Goal: Task Accomplishment & Management: Complete application form

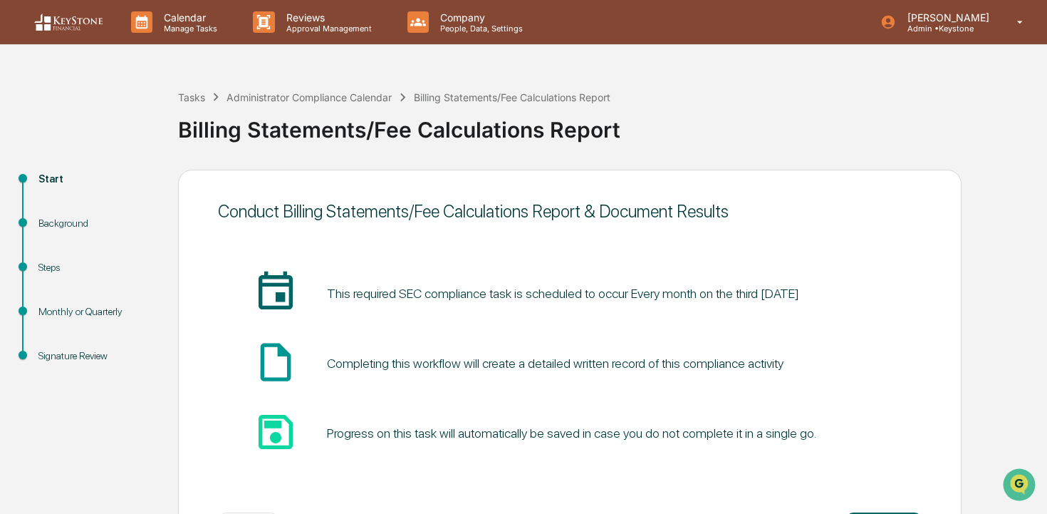
scroll to position [61, 0]
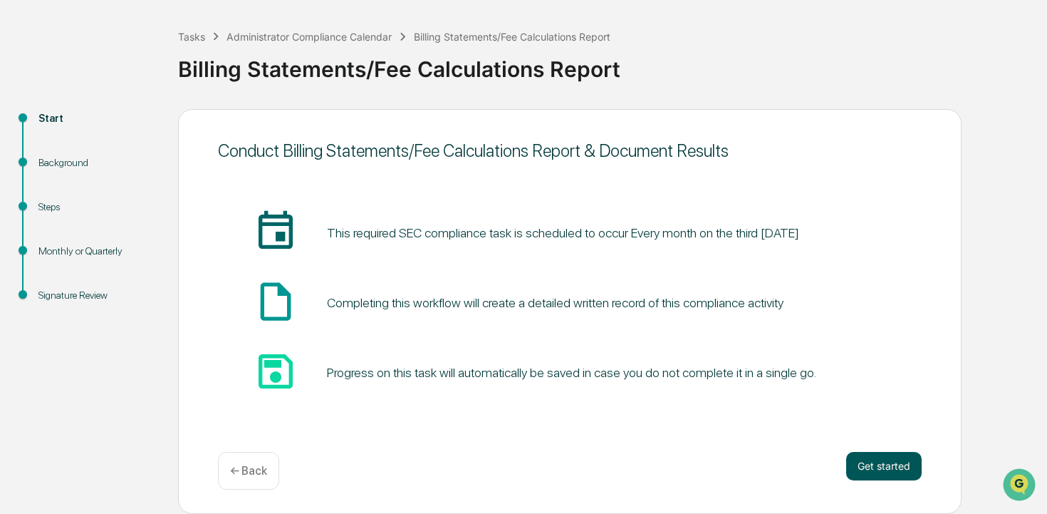
click at [890, 466] on button "Get started" at bounding box center [884, 466] width 76 height 29
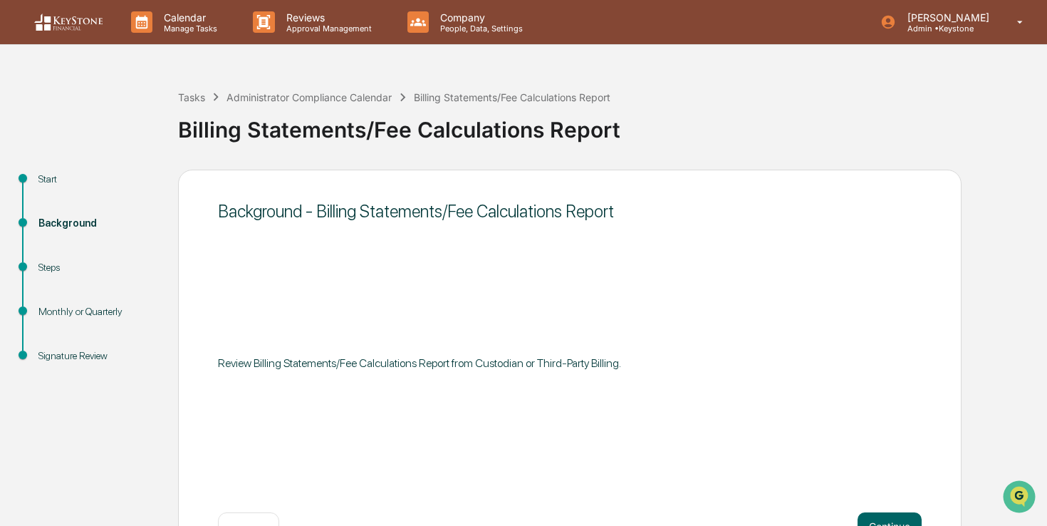
scroll to position [48, 0]
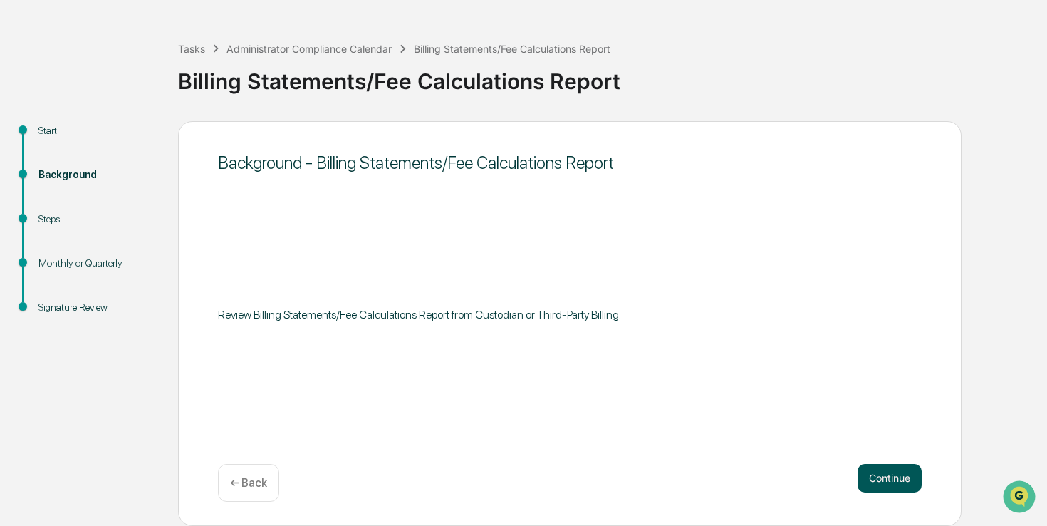
click at [898, 481] on button "Continue" at bounding box center [890, 478] width 64 height 29
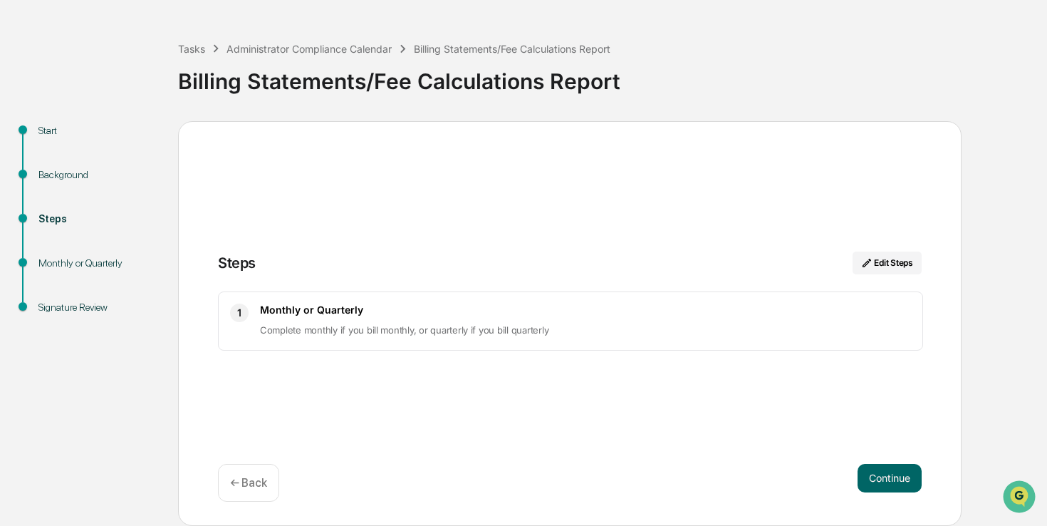
click at [891, 461] on div "Steps Edit Steps 1 Monthly or Quarterly Complete monthly if you bill monthly, o…" at bounding box center [570, 323] width 784 height 405
click at [891, 478] on button "Continue" at bounding box center [890, 478] width 64 height 29
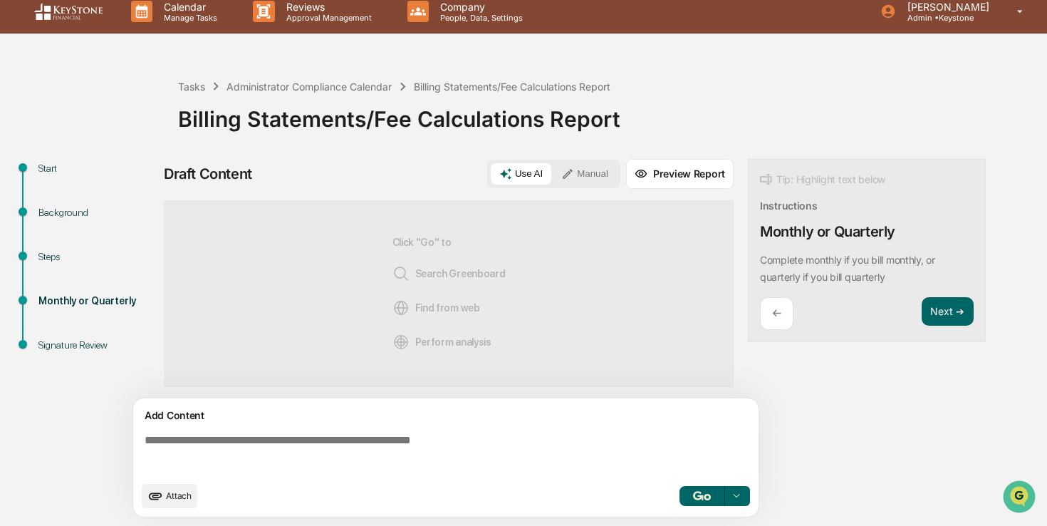
scroll to position [11, 0]
click at [177, 498] on span "Attach" at bounding box center [179, 495] width 26 height 11
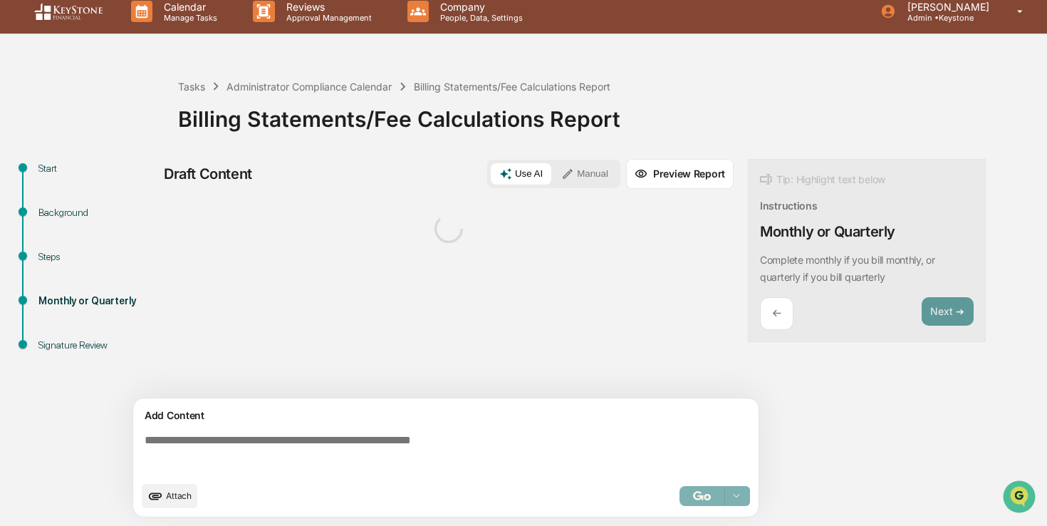
click at [580, 170] on button "Manual" at bounding box center [585, 173] width 64 height 21
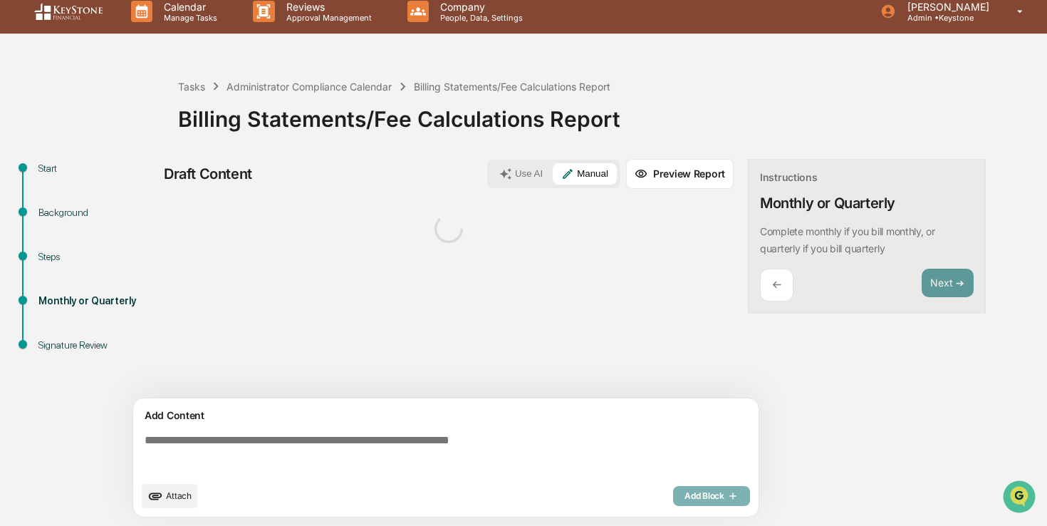
click at [519, 167] on button "Use AI" at bounding box center [521, 173] width 61 height 21
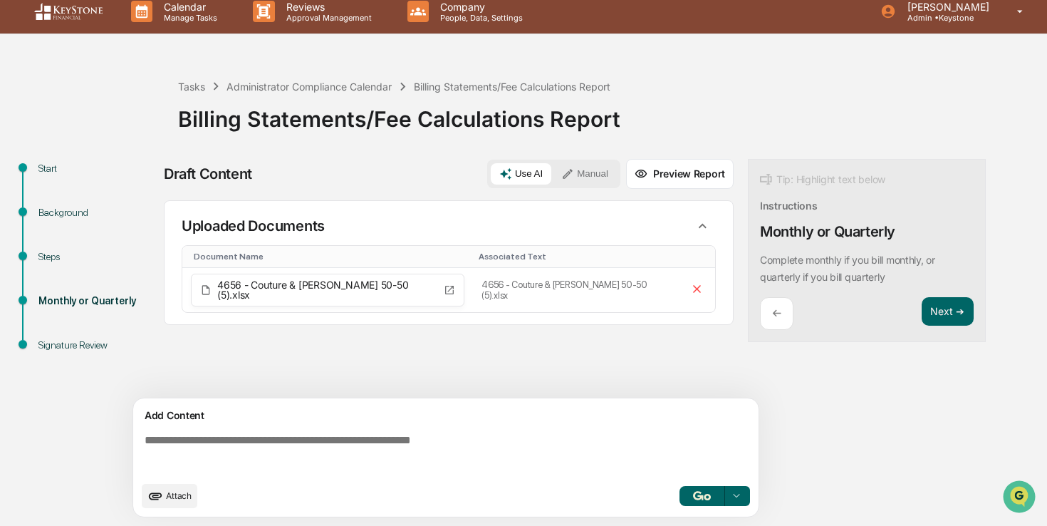
click at [705, 490] on button "button" at bounding box center [703, 496] width 46 height 20
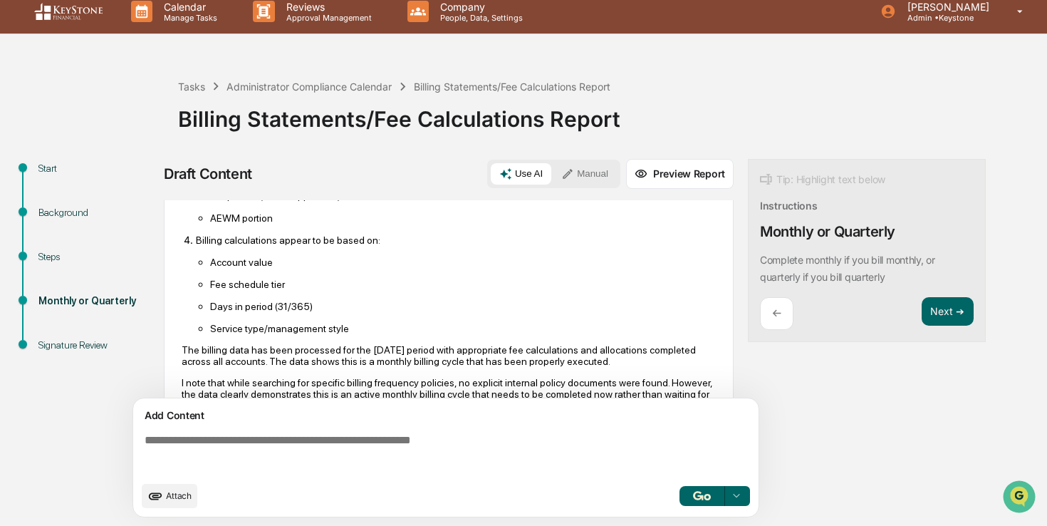
scroll to position [549, 0]
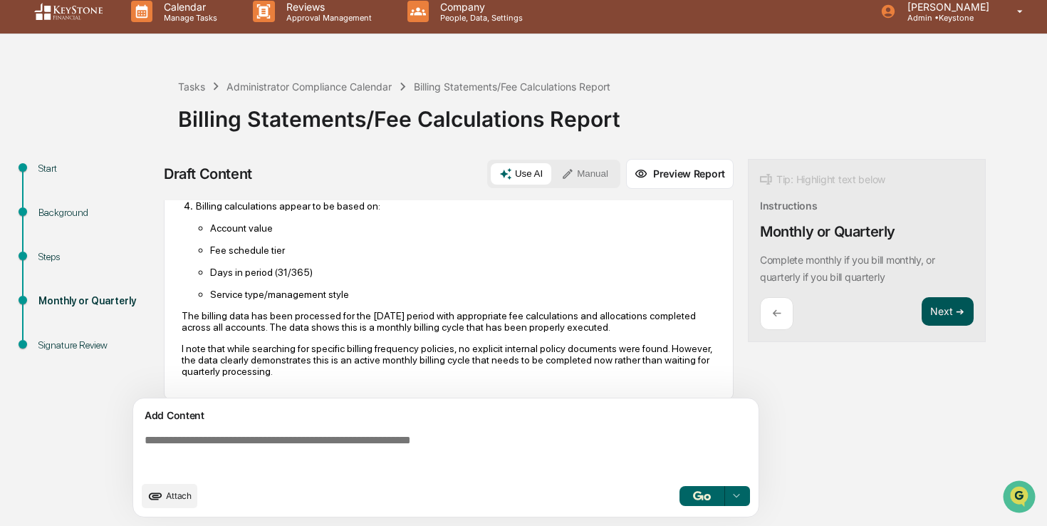
click at [937, 314] on button "Next ➔" at bounding box center [948, 311] width 52 height 29
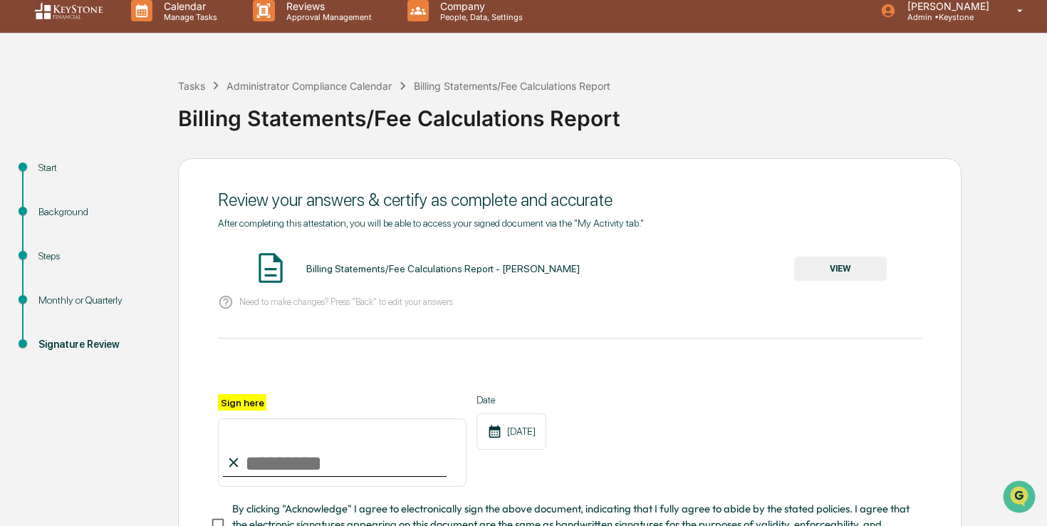
click at [289, 452] on input "Sign here" at bounding box center [342, 452] width 249 height 68
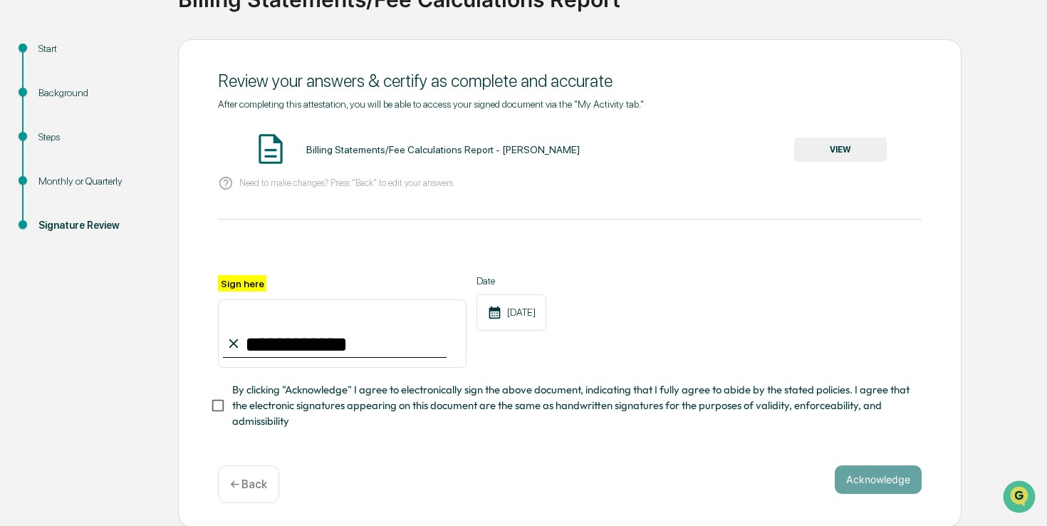
type input "**********"
click at [316, 396] on span "By clicking "Acknowledge" I agree to electronically sign the above document, in…" at bounding box center [571, 406] width 678 height 48
click at [851, 477] on button "Acknowledge" at bounding box center [878, 479] width 87 height 29
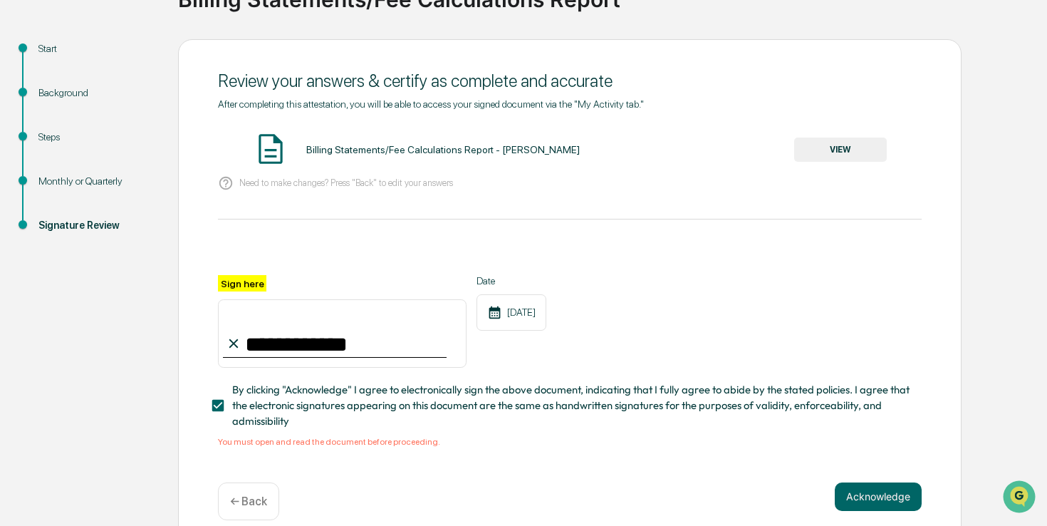
click at [832, 139] on button "VIEW" at bounding box center [840, 150] width 93 height 24
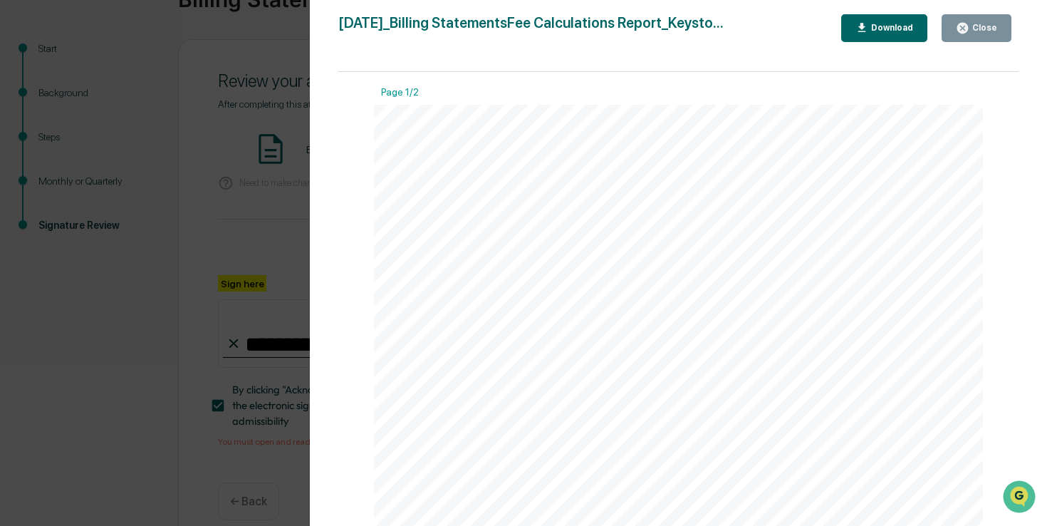
click at [982, 36] on button "Close" at bounding box center [977, 28] width 70 height 28
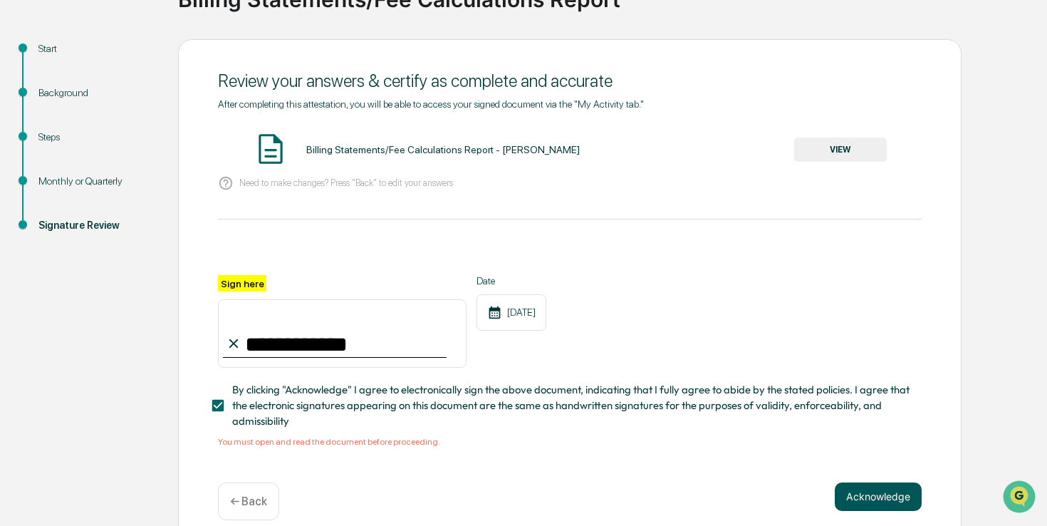
click at [880, 494] on button "Acknowledge" at bounding box center [878, 496] width 87 height 29
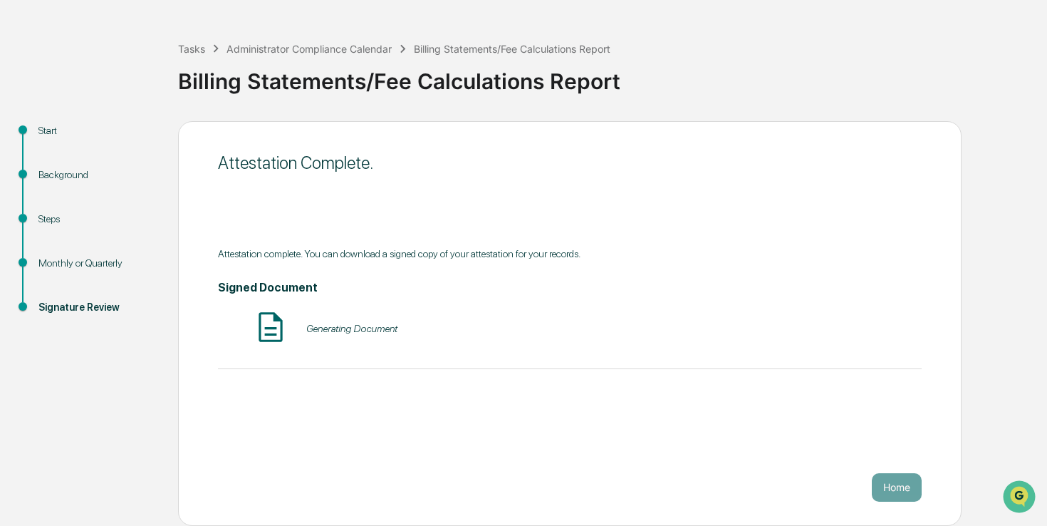
scroll to position [48, 0]
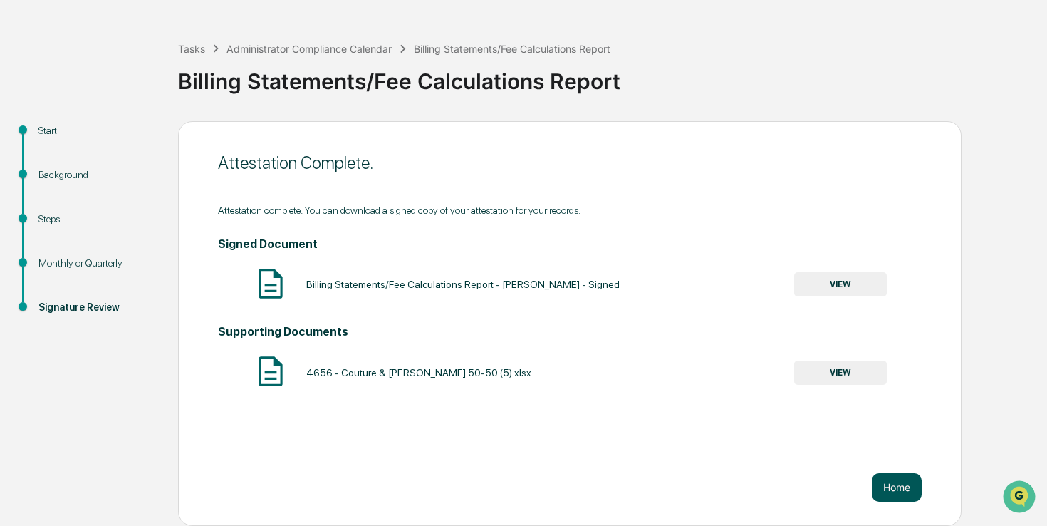
click at [900, 487] on button "Home" at bounding box center [897, 487] width 50 height 29
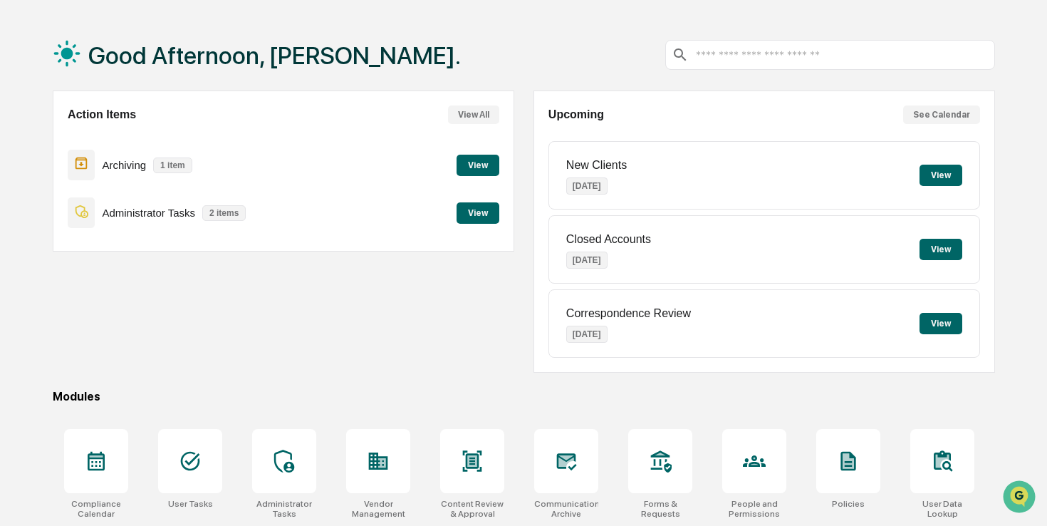
scroll to position [41, 0]
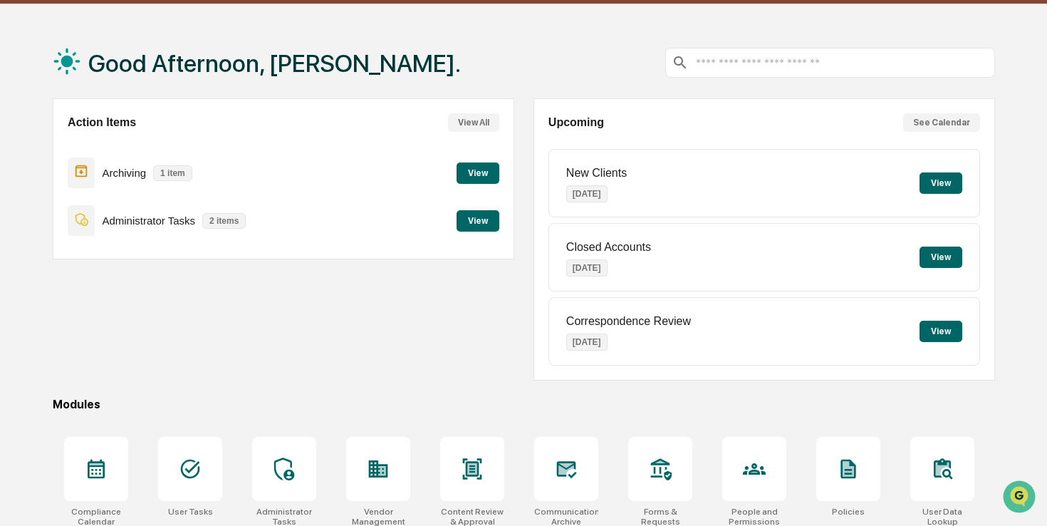
click at [471, 173] on button "View" at bounding box center [478, 172] width 43 height 21
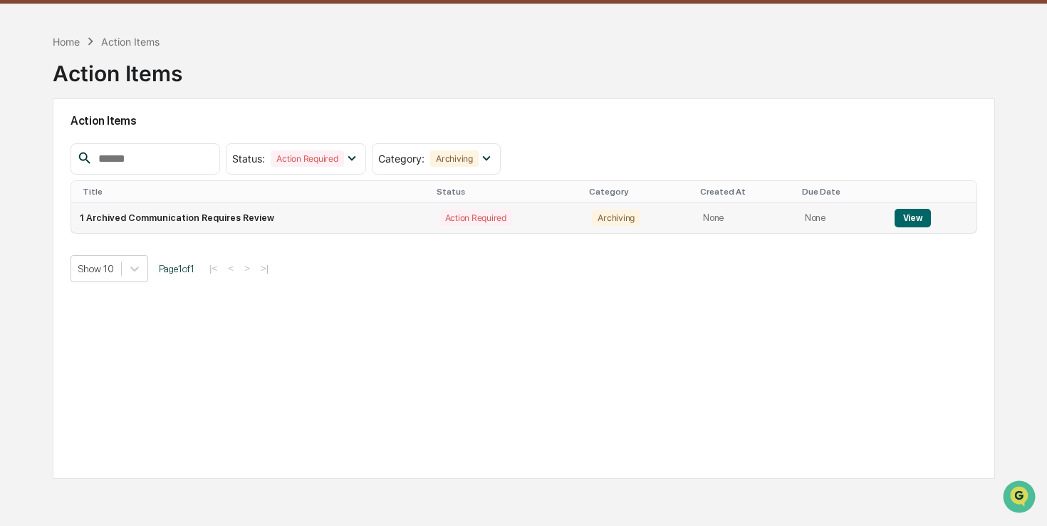
click at [455, 214] on div "Action Required" at bounding box center [476, 217] width 73 height 16
click at [918, 220] on button "View" at bounding box center [913, 218] width 36 height 19
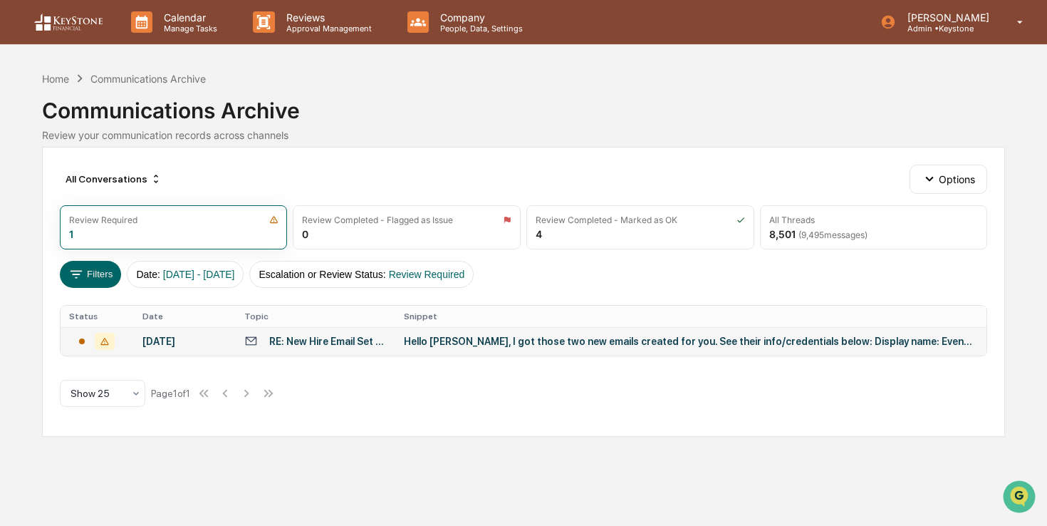
click at [822, 335] on td "Hello [PERSON_NAME], I got those two new emails created for you. See their info…" at bounding box center [690, 341] width 591 height 29
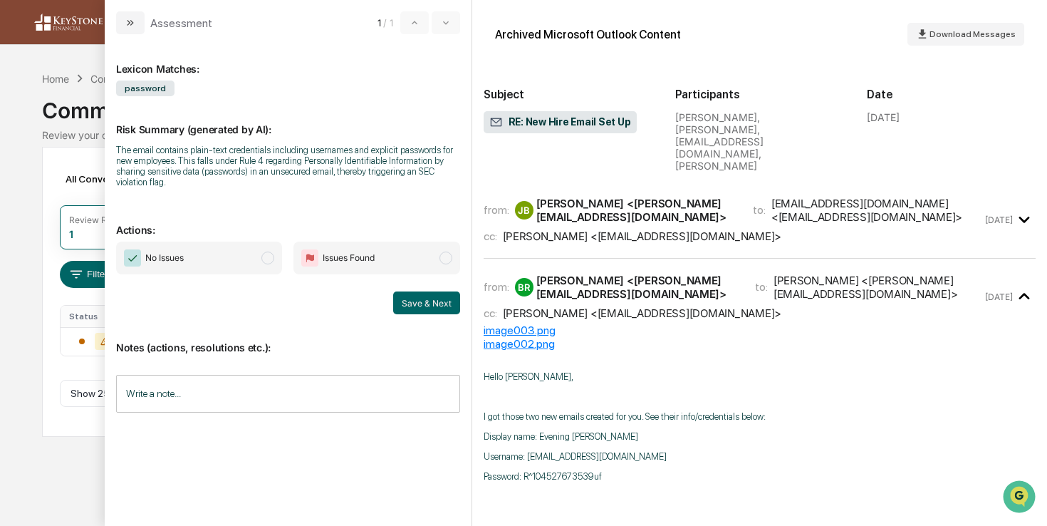
click at [241, 265] on span "No Issues" at bounding box center [199, 258] width 166 height 33
click at [411, 304] on button "Save & Next" at bounding box center [426, 302] width 67 height 23
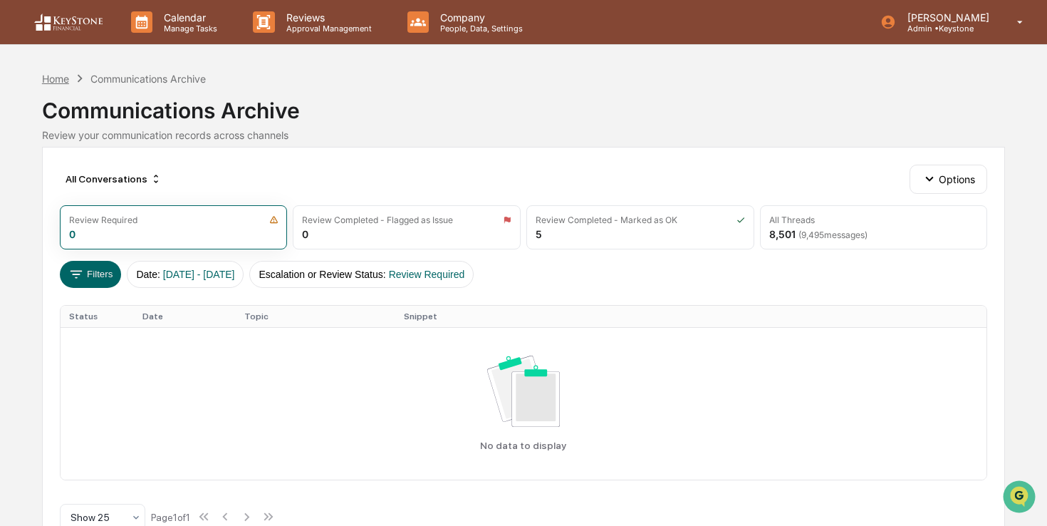
click at [59, 77] on div "Home" at bounding box center [55, 79] width 27 height 12
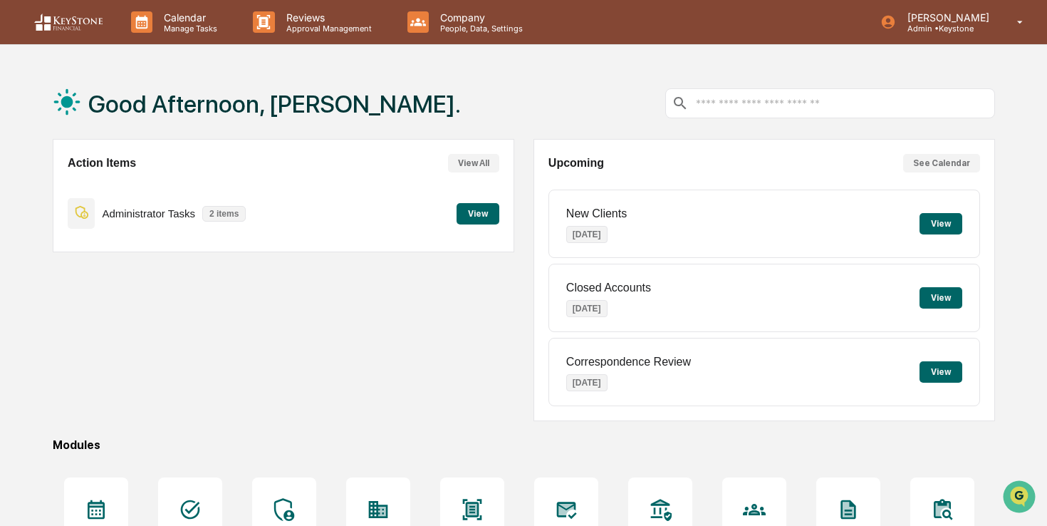
click at [488, 218] on button "View" at bounding box center [478, 213] width 43 height 21
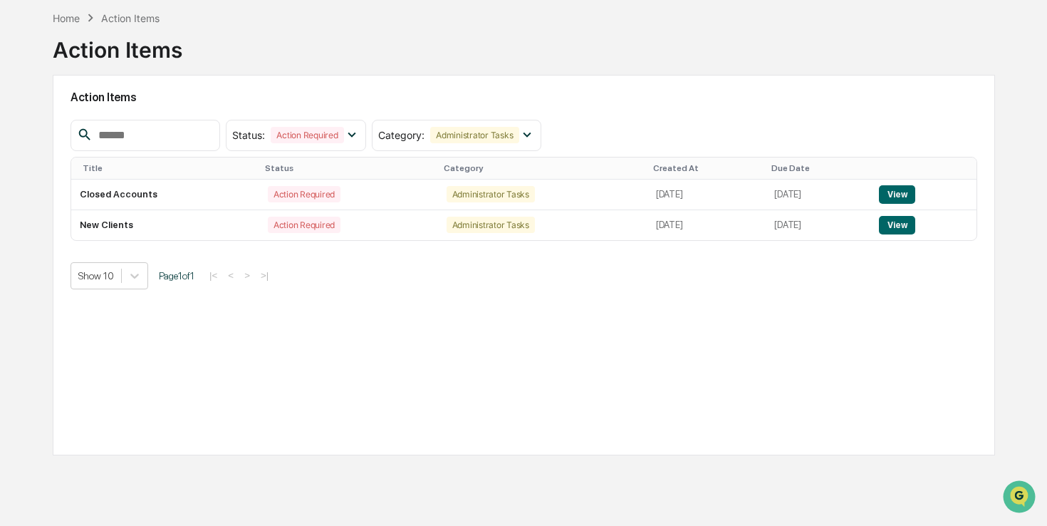
scroll to position [68, 0]
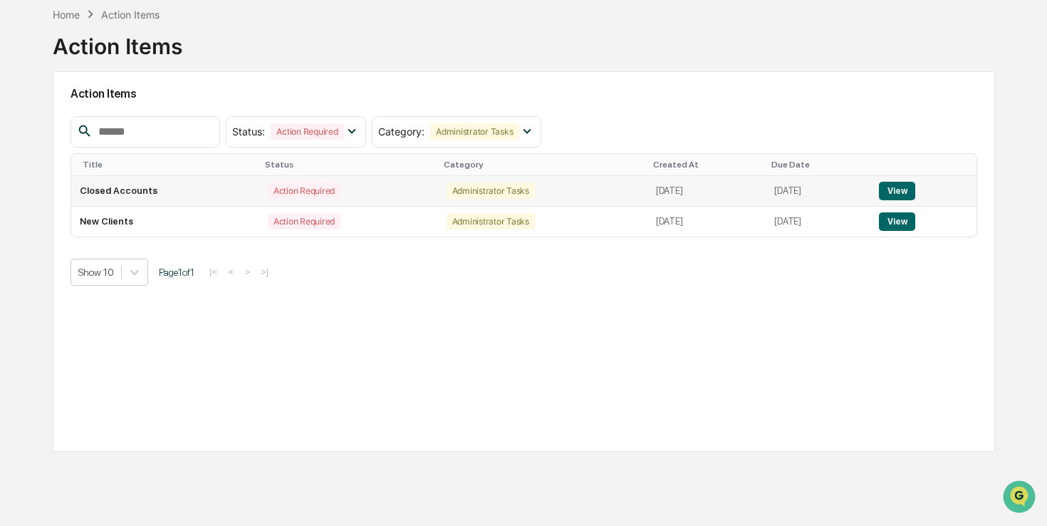
click at [916, 187] on button "View" at bounding box center [897, 191] width 36 height 19
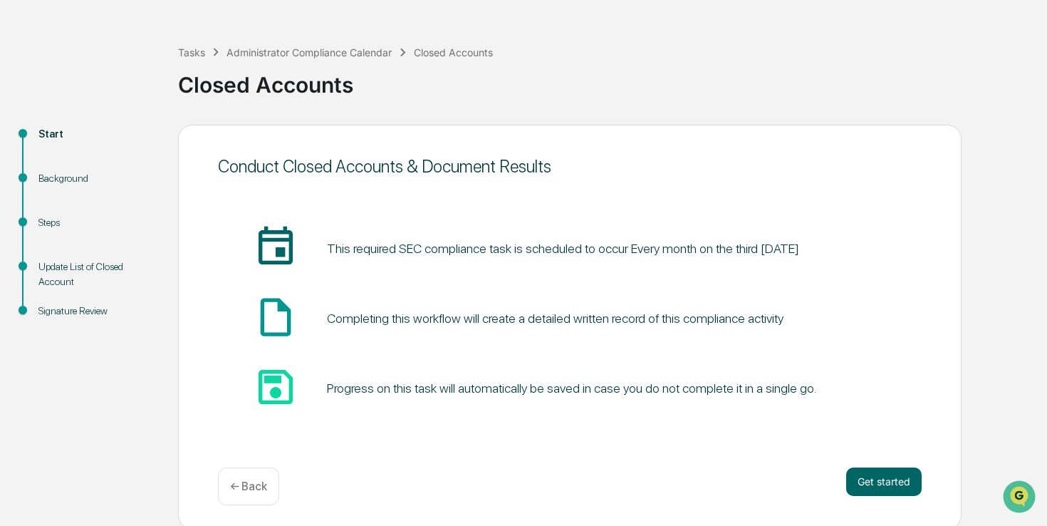
scroll to position [48, 0]
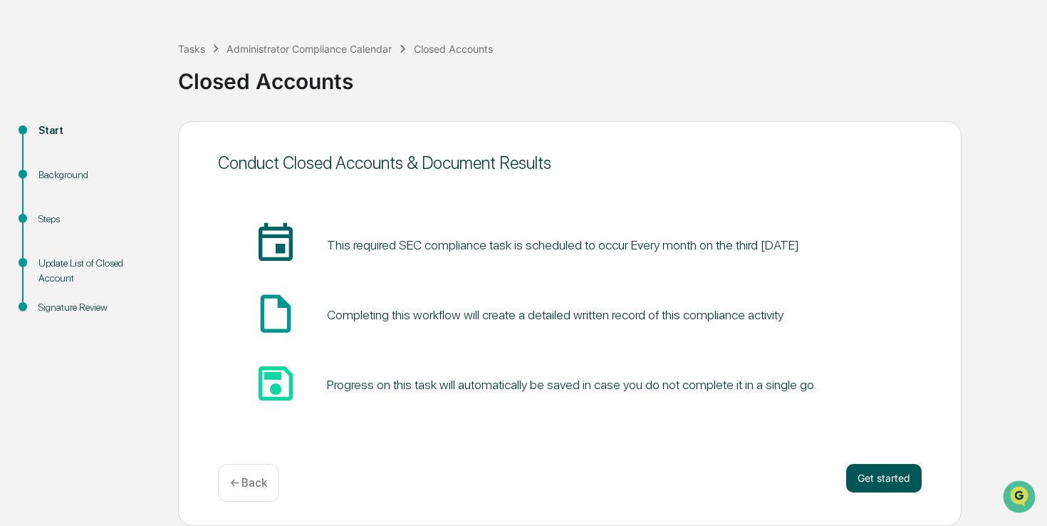
click at [894, 470] on button "Get started" at bounding box center [884, 478] width 76 height 29
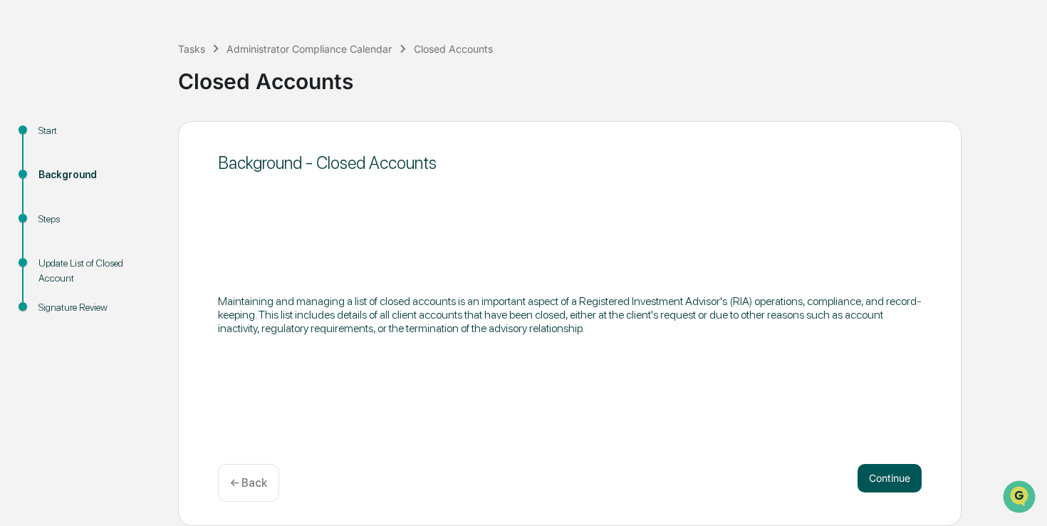
click at [884, 480] on button "Continue" at bounding box center [890, 478] width 64 height 29
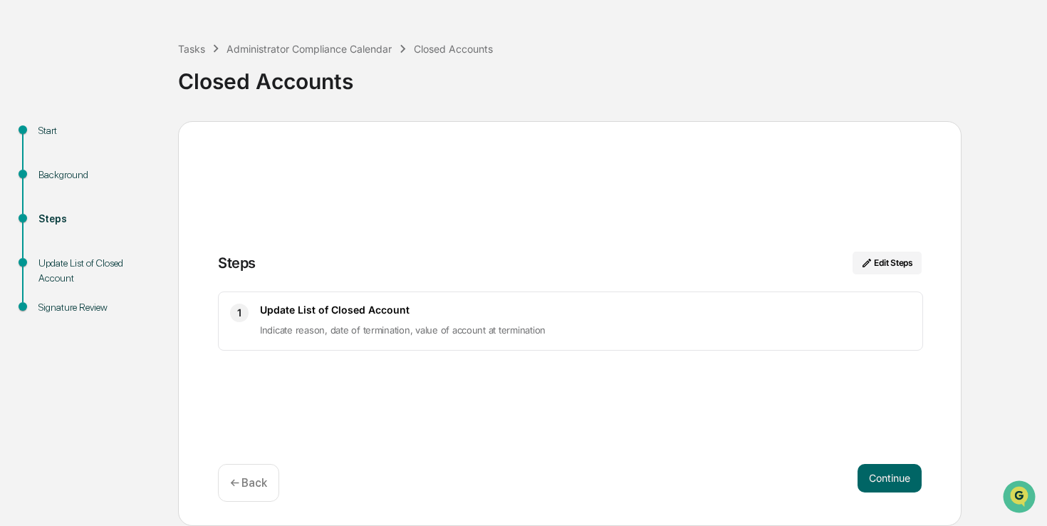
click at [884, 480] on button "Continue" at bounding box center [890, 478] width 64 height 29
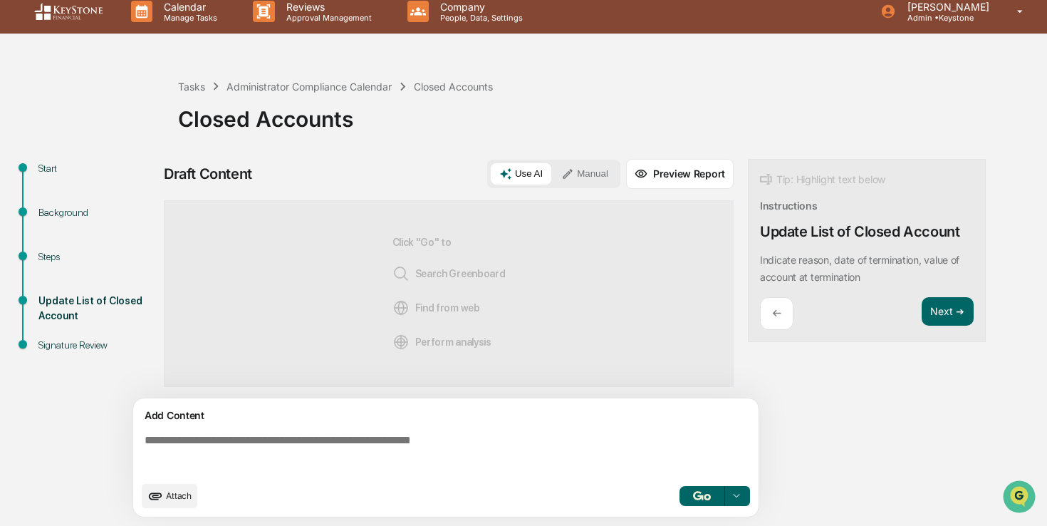
scroll to position [11, 0]
click at [695, 492] on img "button" at bounding box center [701, 495] width 17 height 9
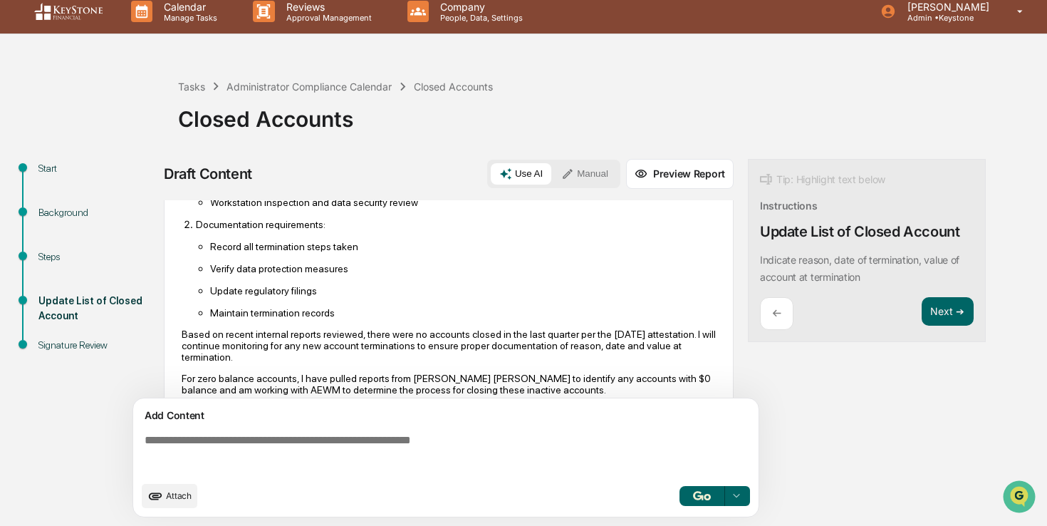
scroll to position [477, 0]
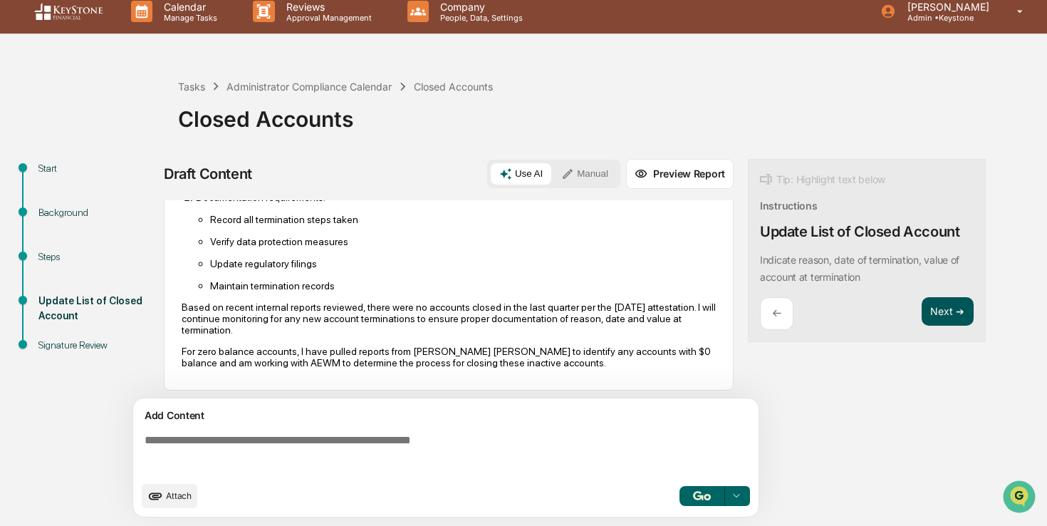
click at [953, 313] on button "Next ➔" at bounding box center [948, 311] width 52 height 29
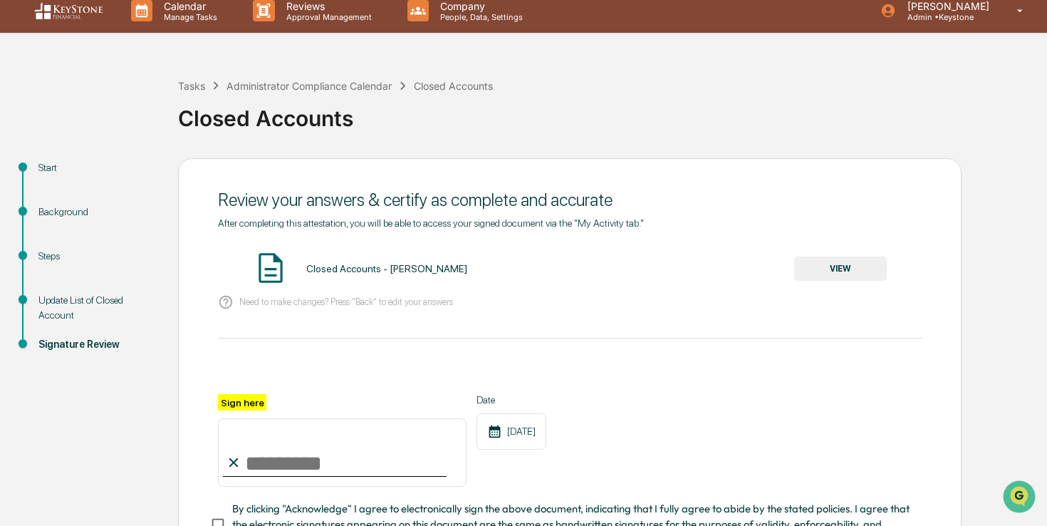
click at [323, 482] on input "Sign here" at bounding box center [342, 452] width 249 height 68
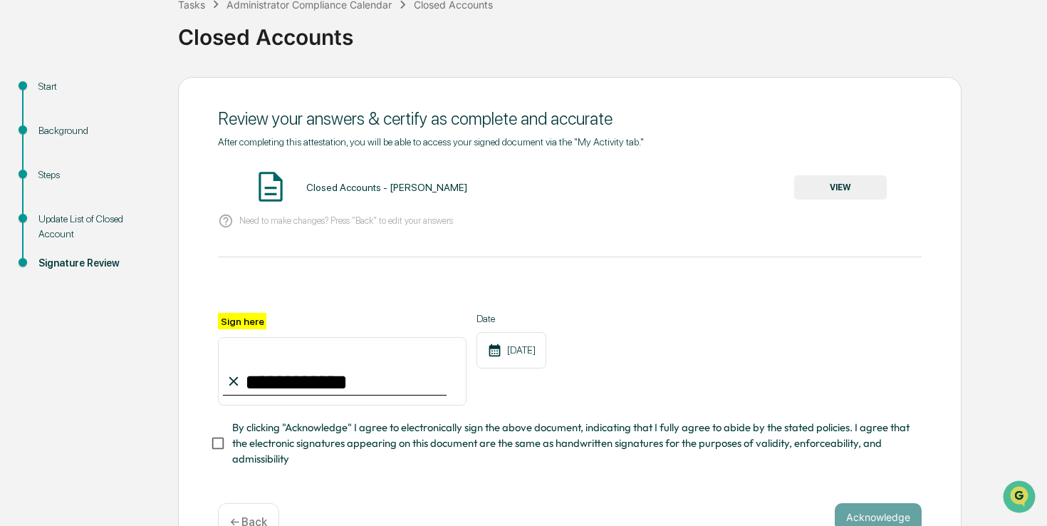
scroll to position [102, 0]
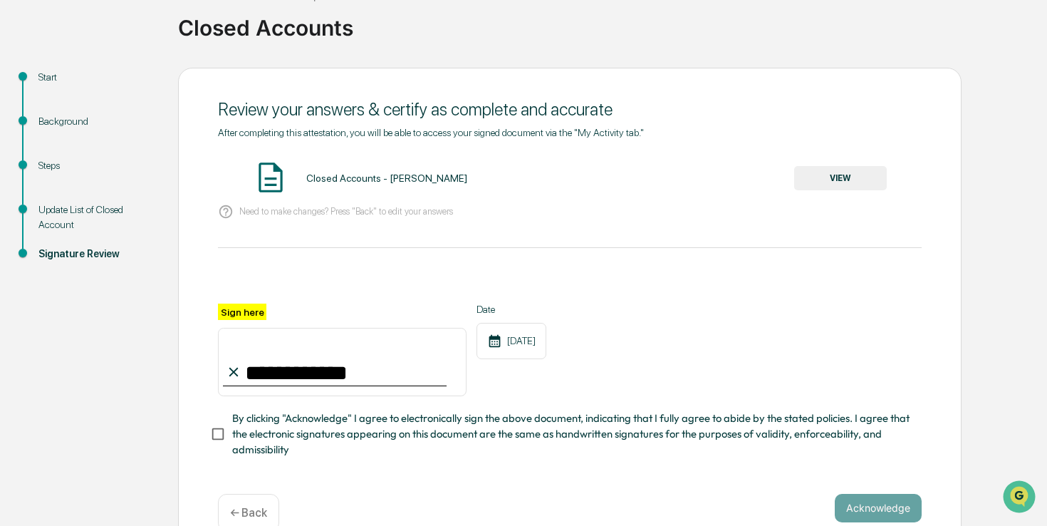
type input "**********"
click at [399, 421] on span "By clicking "Acknowledge" I agree to electronically sign the above document, in…" at bounding box center [571, 434] width 678 height 48
click at [858, 185] on button "VIEW" at bounding box center [840, 178] width 93 height 24
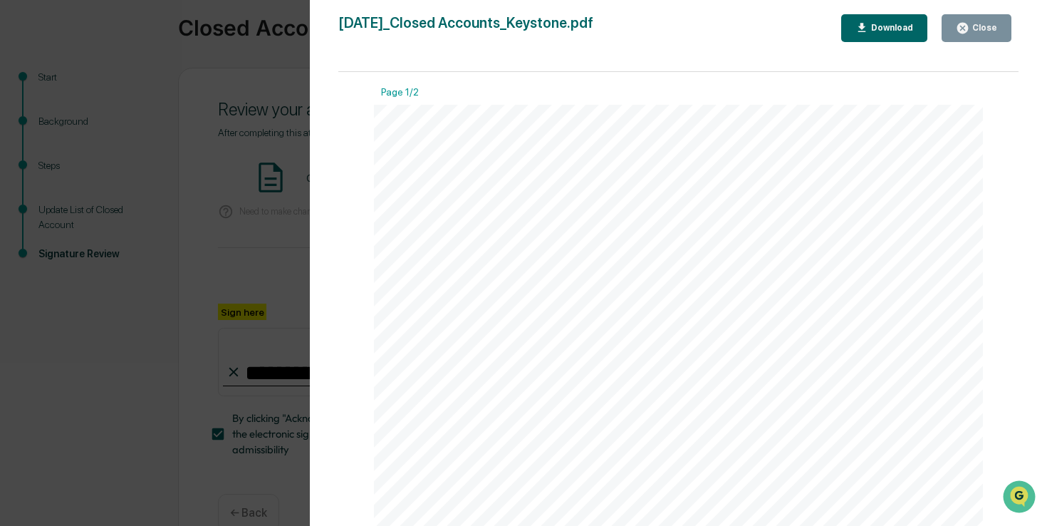
click at [1008, 19] on button "Close" at bounding box center [977, 28] width 70 height 28
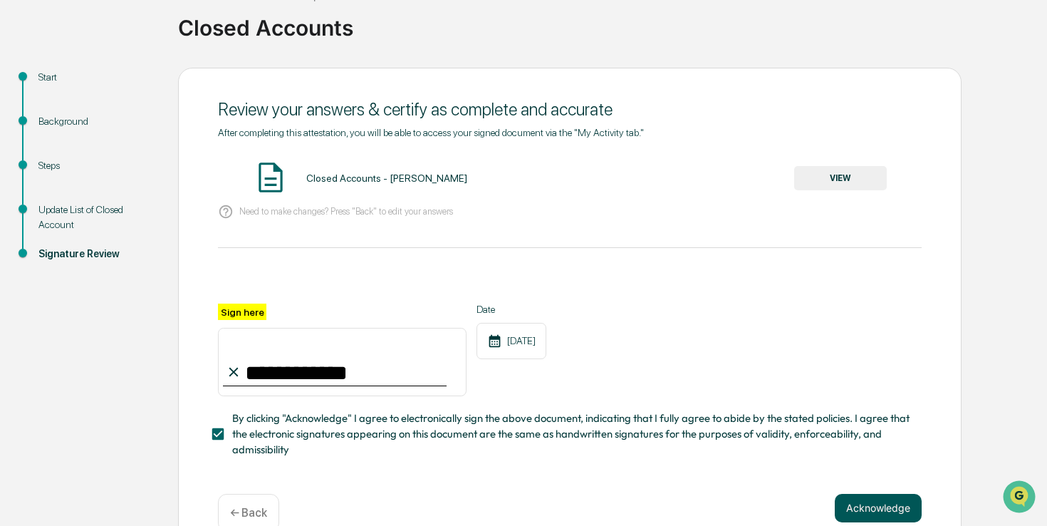
click at [859, 499] on button "Acknowledge" at bounding box center [878, 508] width 87 height 29
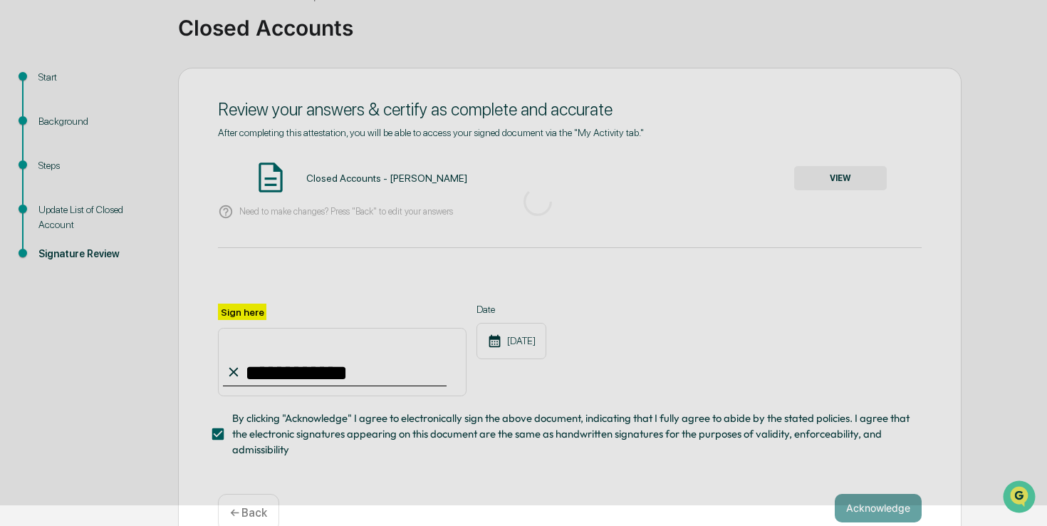
scroll to position [48, 0]
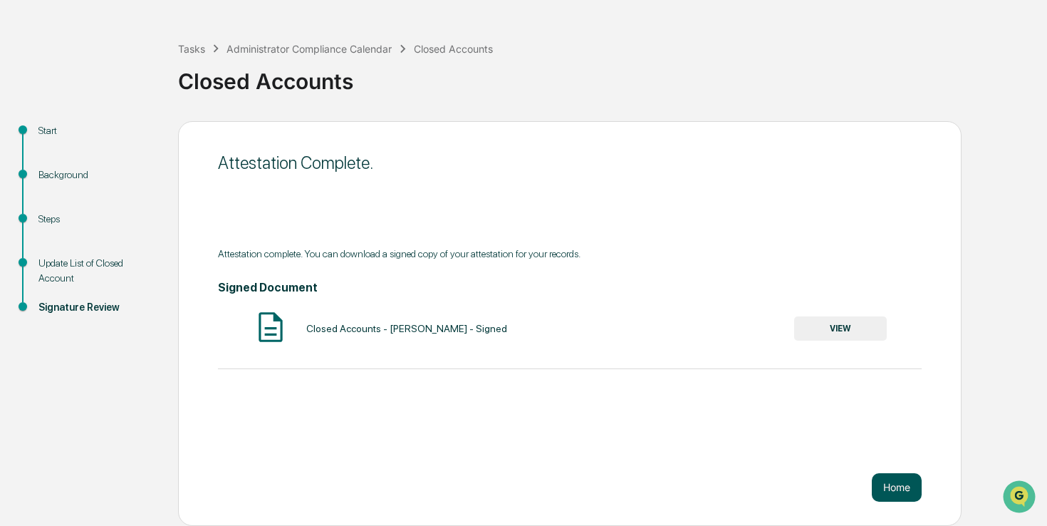
click at [876, 487] on button "Home" at bounding box center [897, 487] width 50 height 29
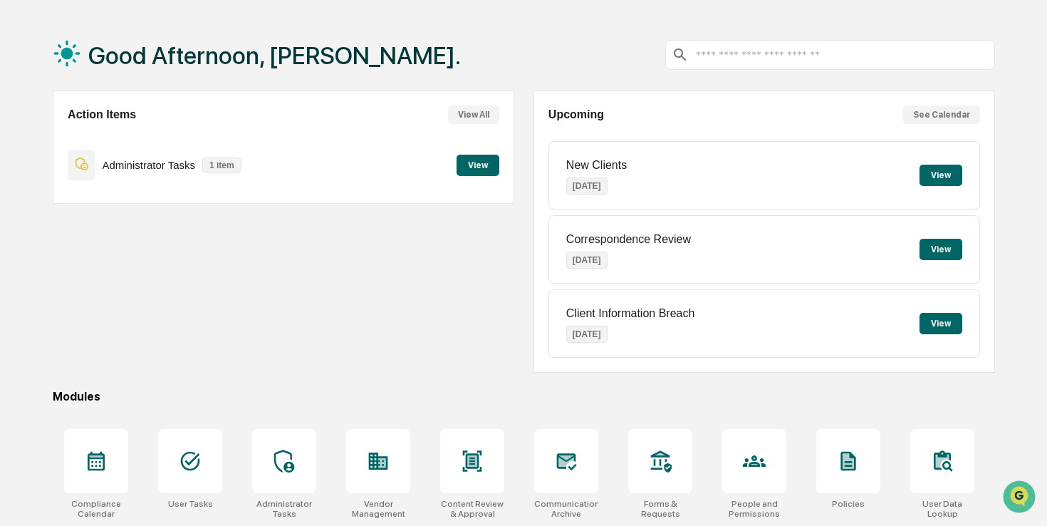
click at [462, 165] on button "View" at bounding box center [478, 165] width 43 height 21
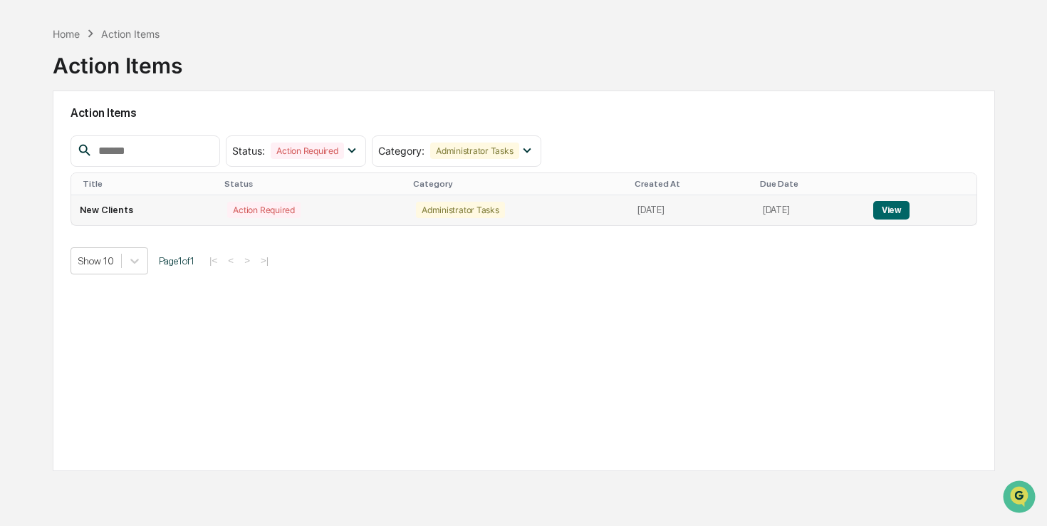
click at [909, 207] on button "View" at bounding box center [892, 210] width 36 height 19
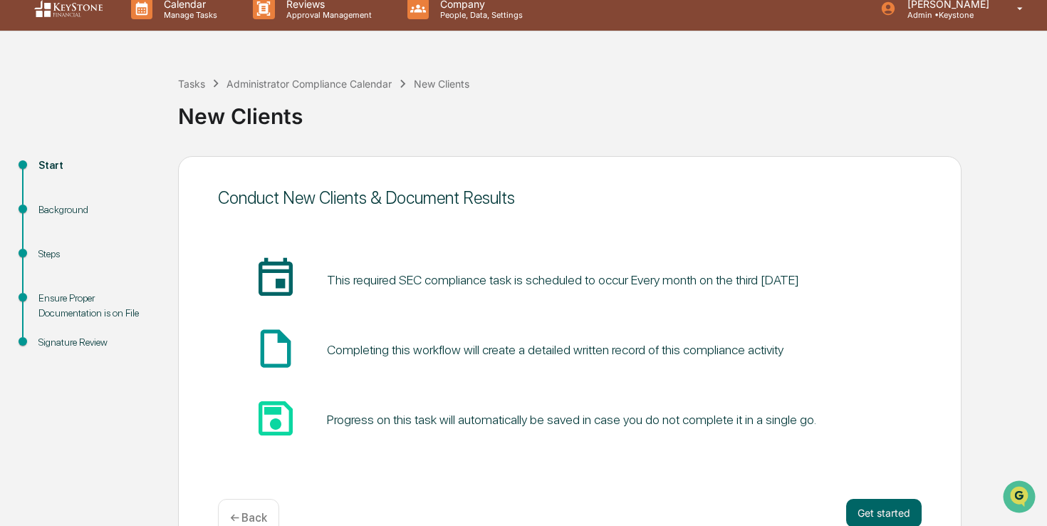
scroll to position [22, 0]
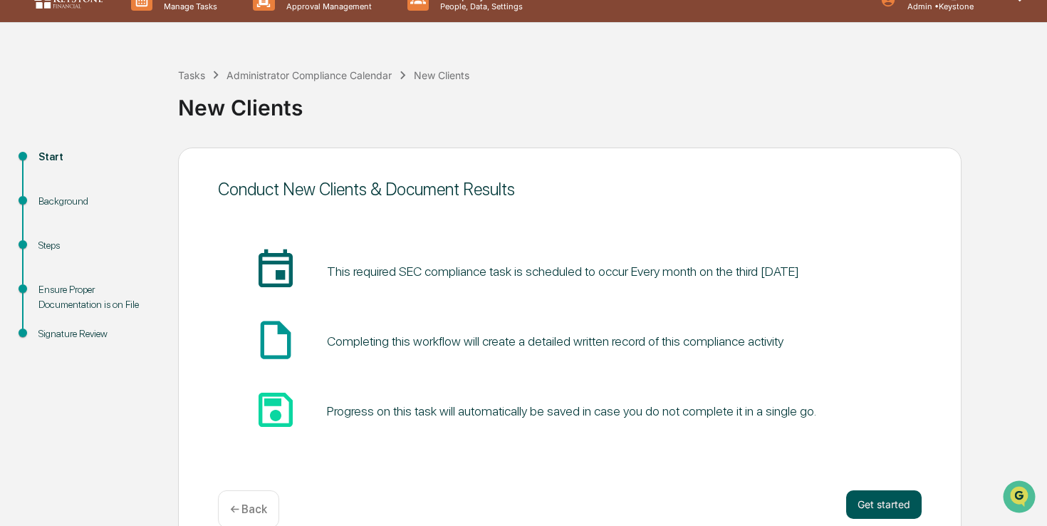
click at [879, 495] on button "Get started" at bounding box center [884, 504] width 76 height 29
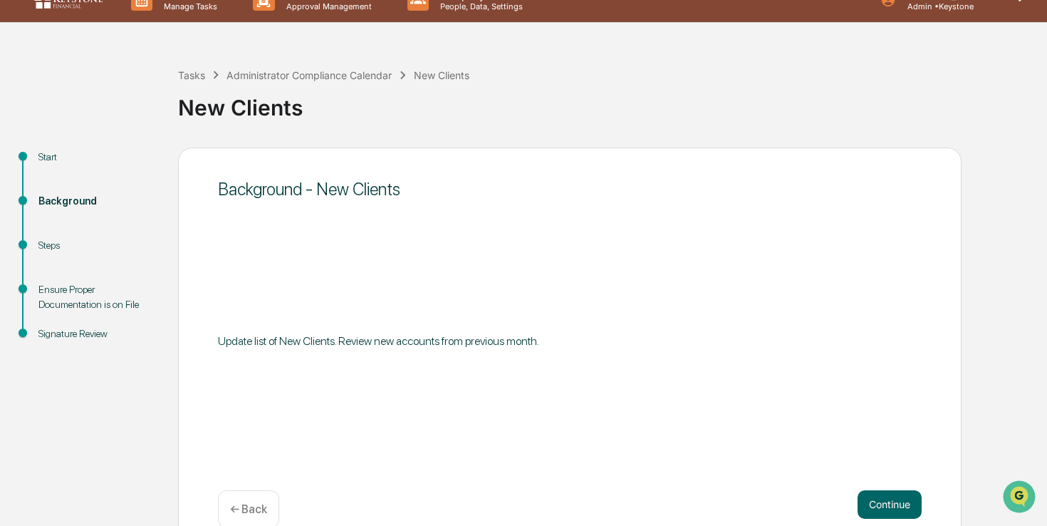
click at [879, 495] on button "Continue" at bounding box center [890, 504] width 64 height 29
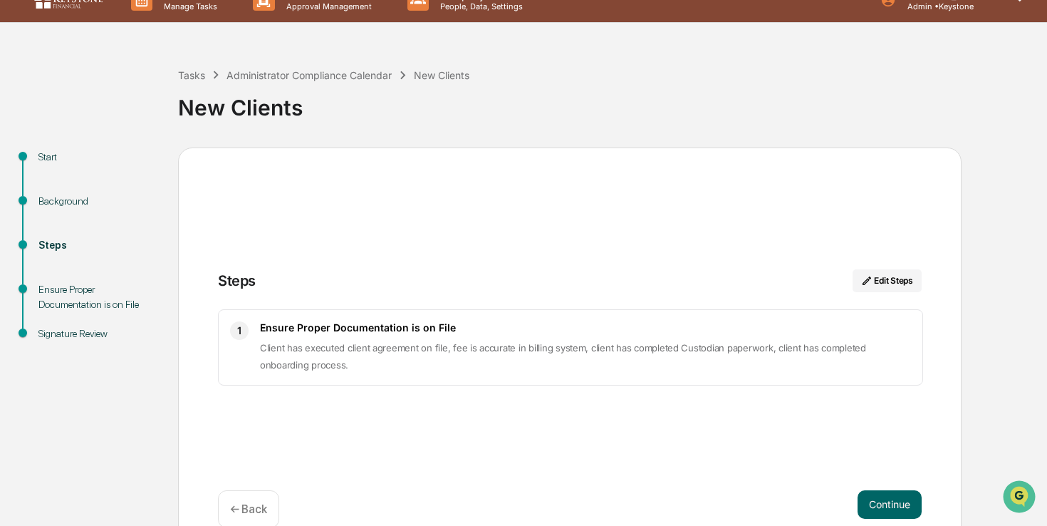
click at [879, 495] on button "Continue" at bounding box center [890, 504] width 64 height 29
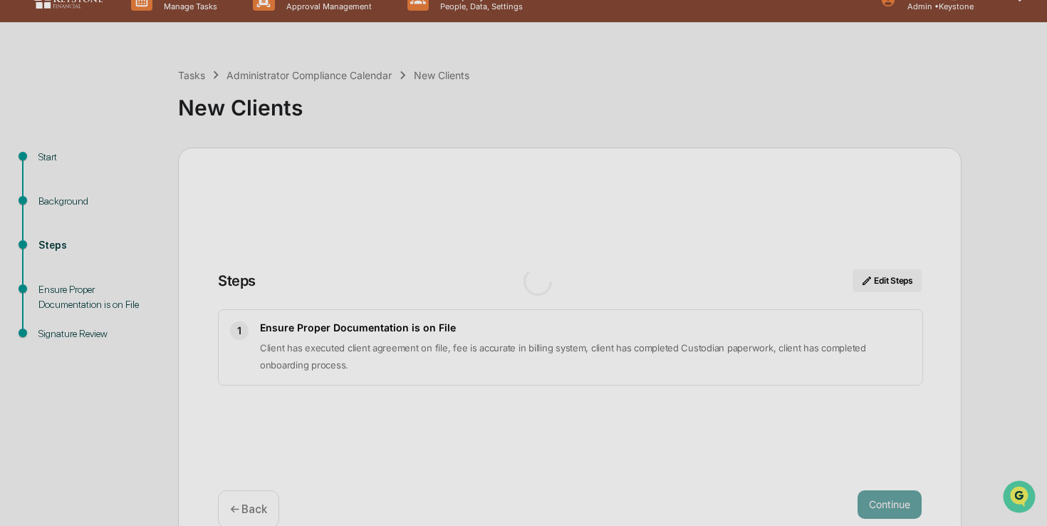
scroll to position [11, 0]
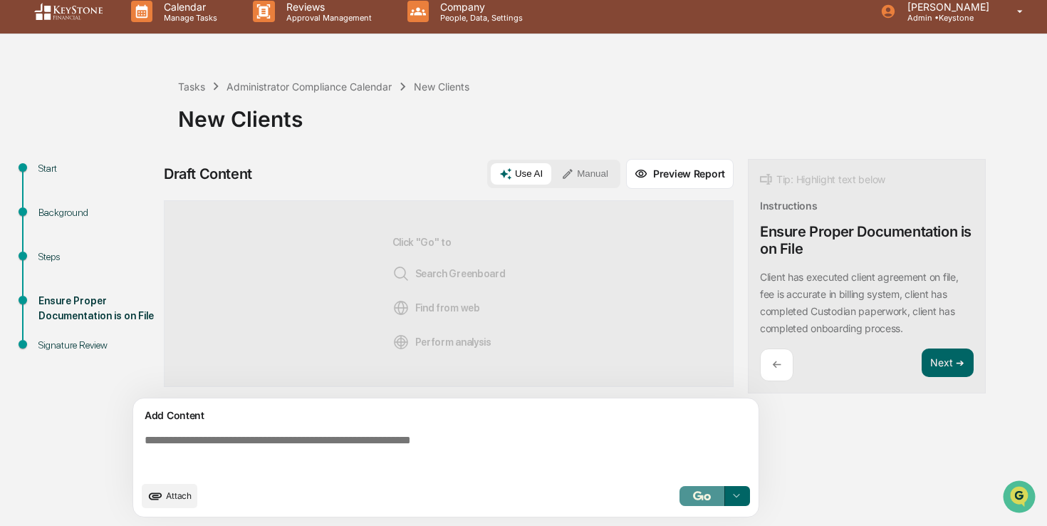
click at [710, 504] on button "button" at bounding box center [703, 496] width 46 height 20
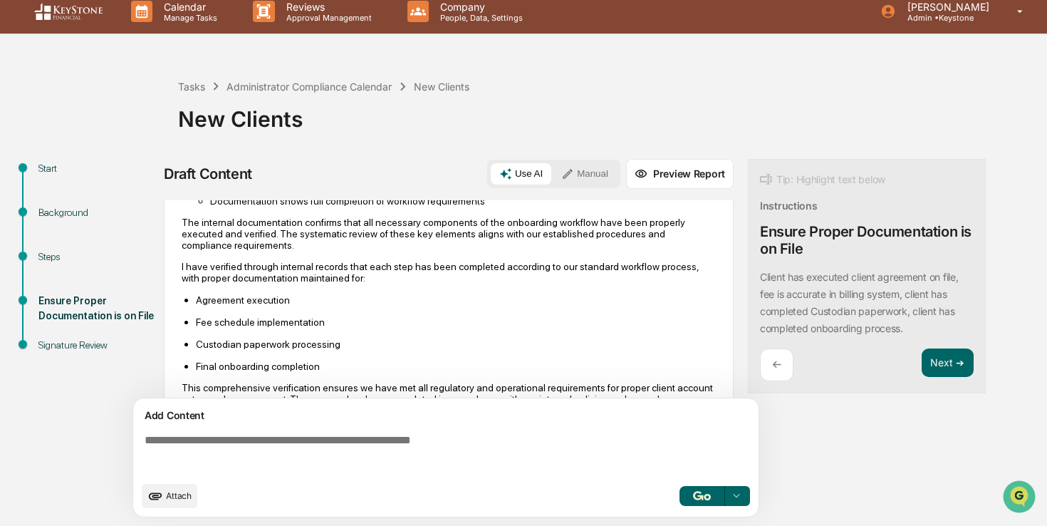
scroll to position [445, 0]
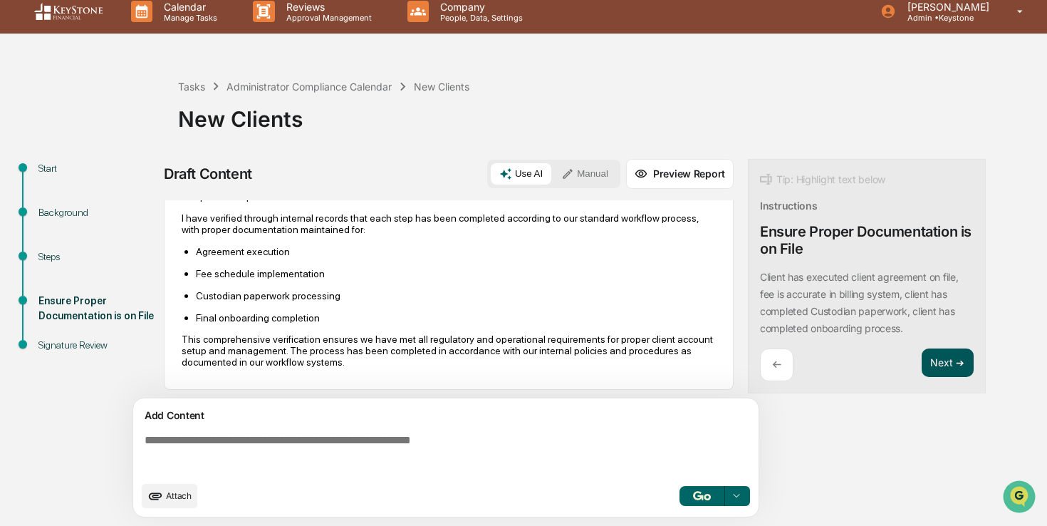
click at [960, 362] on button "Next ➔" at bounding box center [948, 362] width 52 height 29
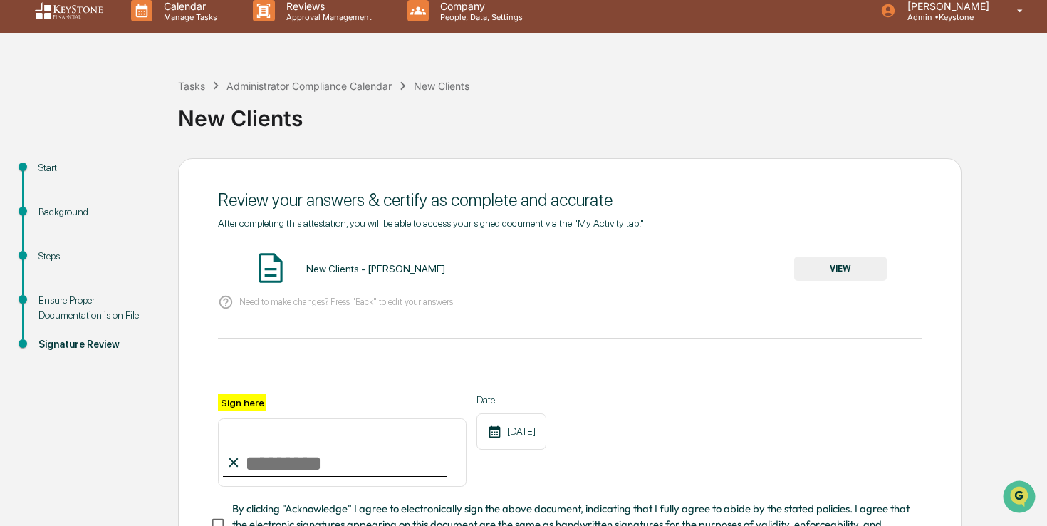
click at [294, 459] on input "Sign here" at bounding box center [342, 452] width 249 height 68
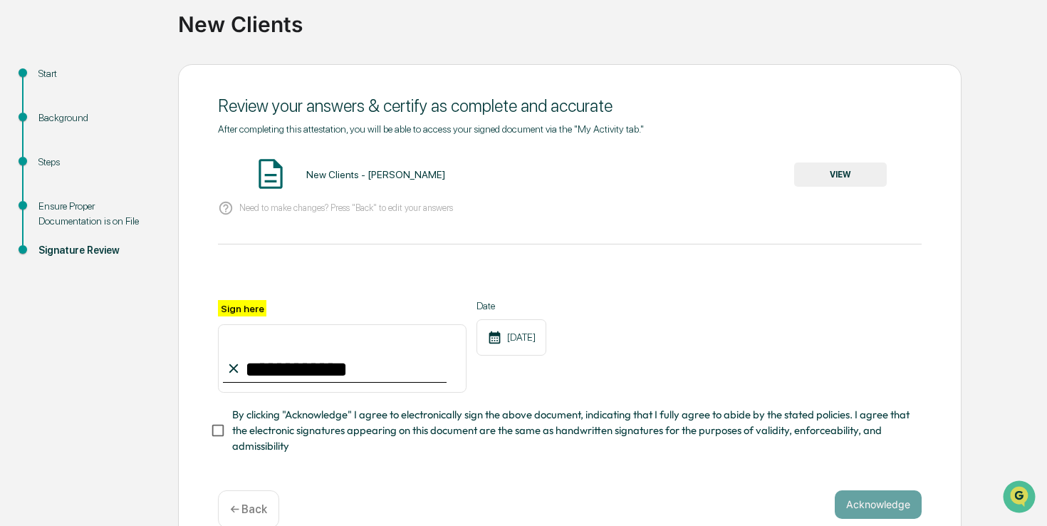
scroll to position [103, 0]
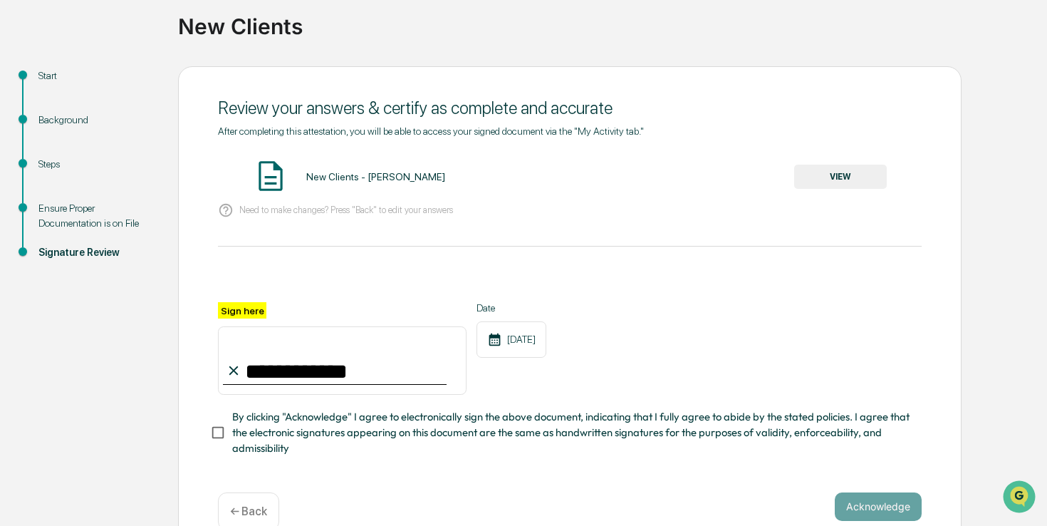
type input "**********"
click at [337, 429] on span "By clicking "Acknowledge" I agree to electronically sign the above document, in…" at bounding box center [571, 433] width 678 height 48
click at [854, 189] on button "VIEW" at bounding box center [840, 177] width 93 height 24
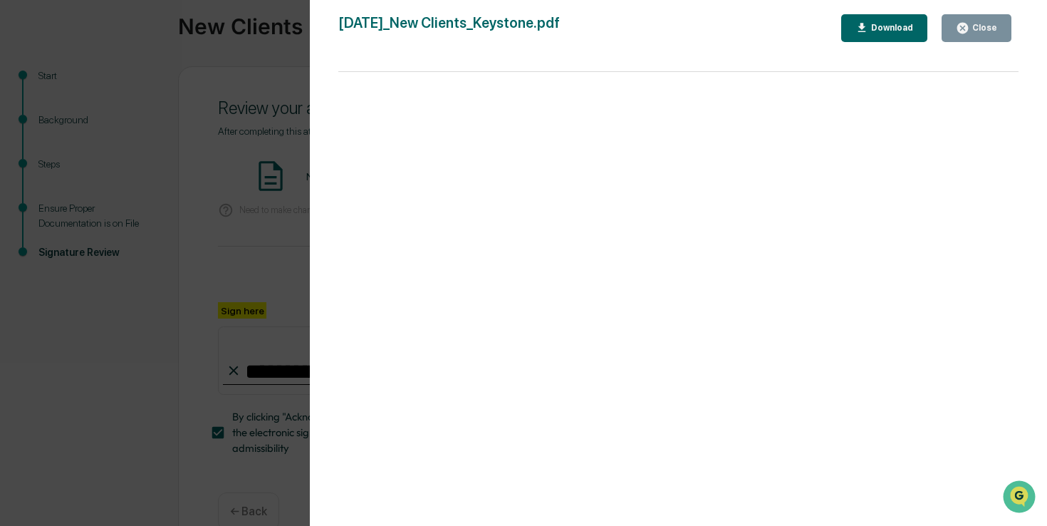
click at [988, 33] on div "Close" at bounding box center [976, 28] width 41 height 14
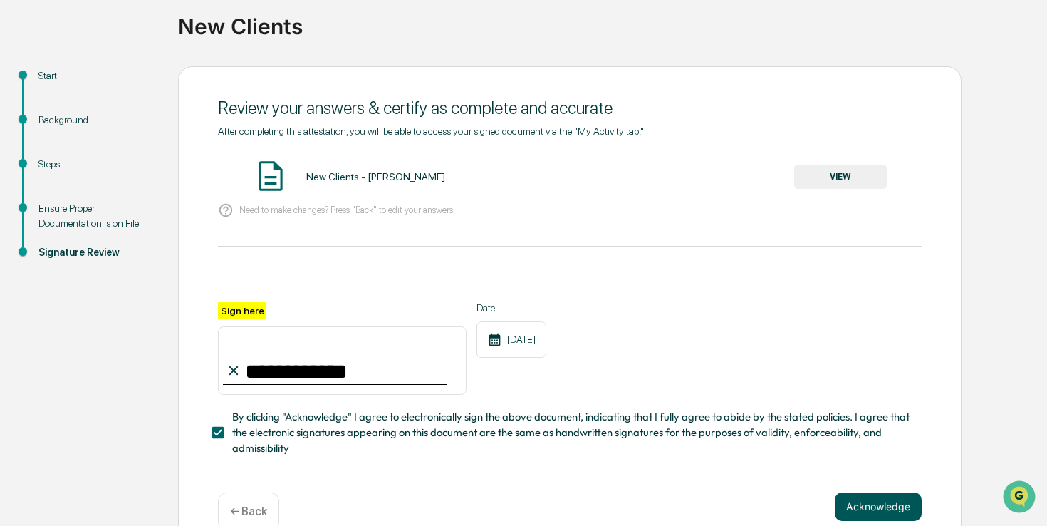
click at [867, 503] on button "Acknowledge" at bounding box center [878, 506] width 87 height 29
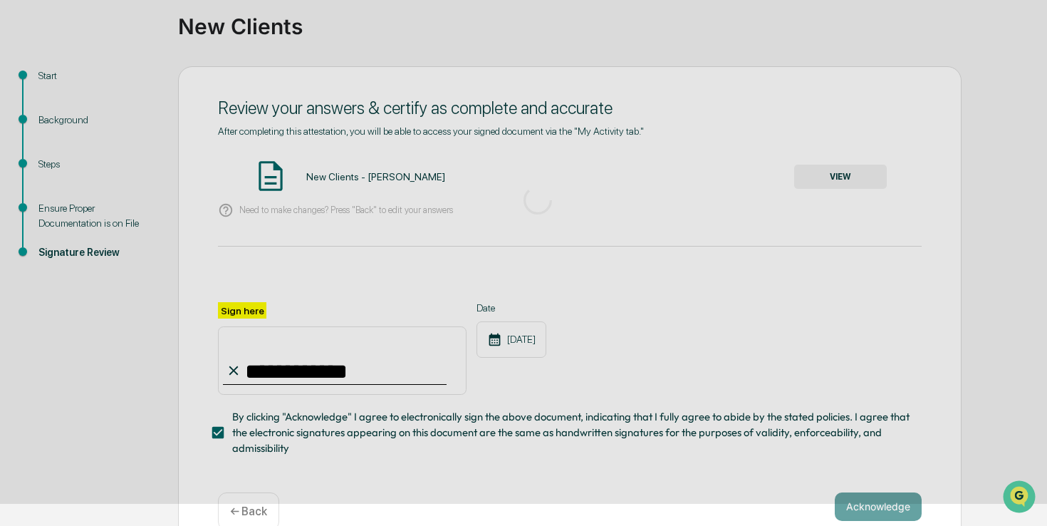
scroll to position [48, 0]
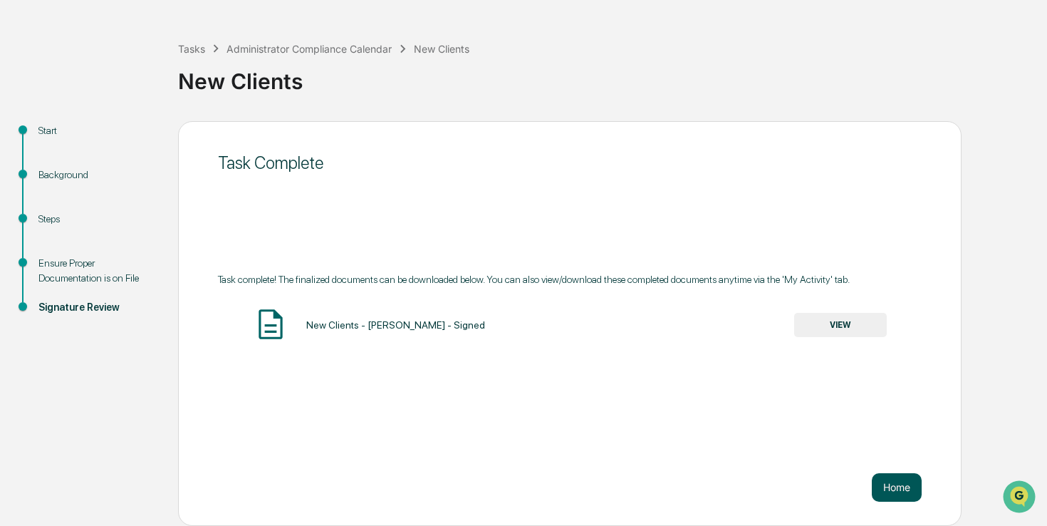
click at [884, 493] on button "Home" at bounding box center [897, 487] width 50 height 29
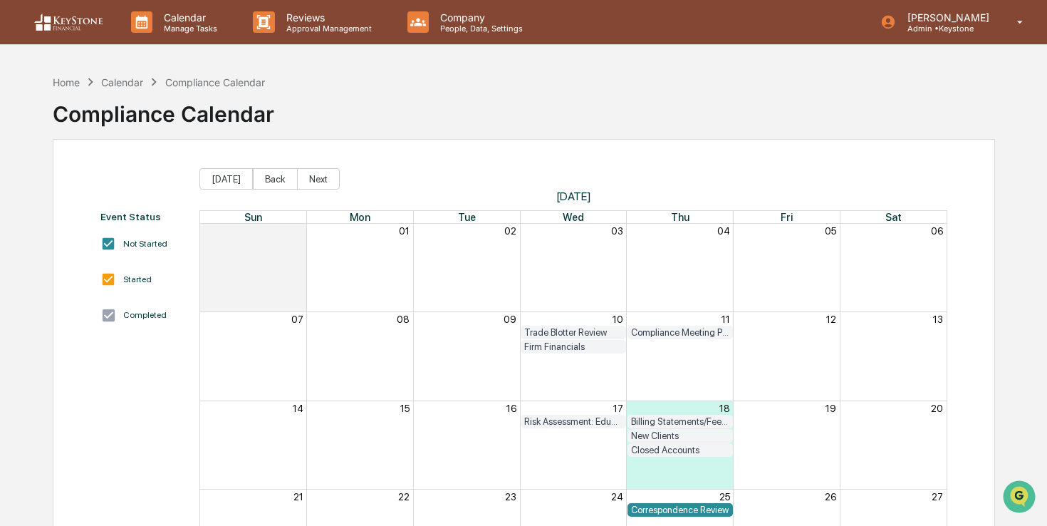
click at [76, 74] on div "Home Calendar Compliance Calendar" at bounding box center [159, 82] width 212 height 16
click at [72, 79] on div "Home" at bounding box center [66, 82] width 27 height 12
